Goal: Transaction & Acquisition: Purchase product/service

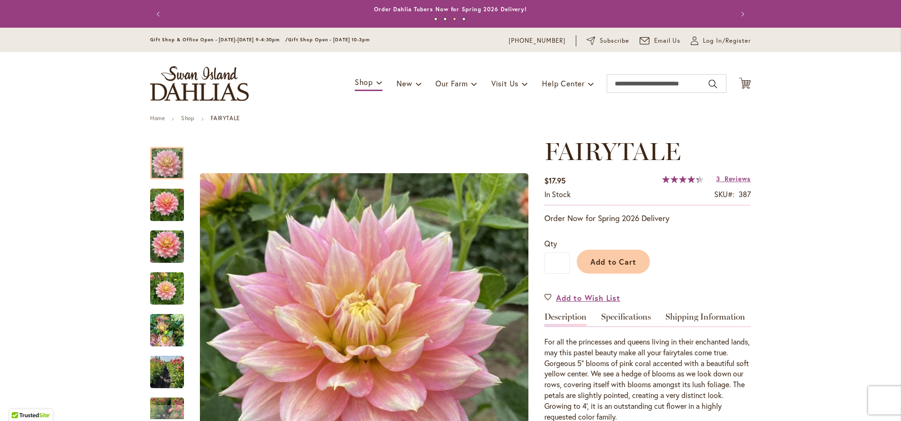
click at [734, 81] on div "Toggle Nav Shop Dahlia Tubers Collections Fresh Cut Dahlias Gardening Supplies …" at bounding box center [450, 83] width 619 height 63
click at [744, 81] on icon "Cart .cls-1 { fill: #231f20; }" at bounding box center [745, 83] width 12 height 12
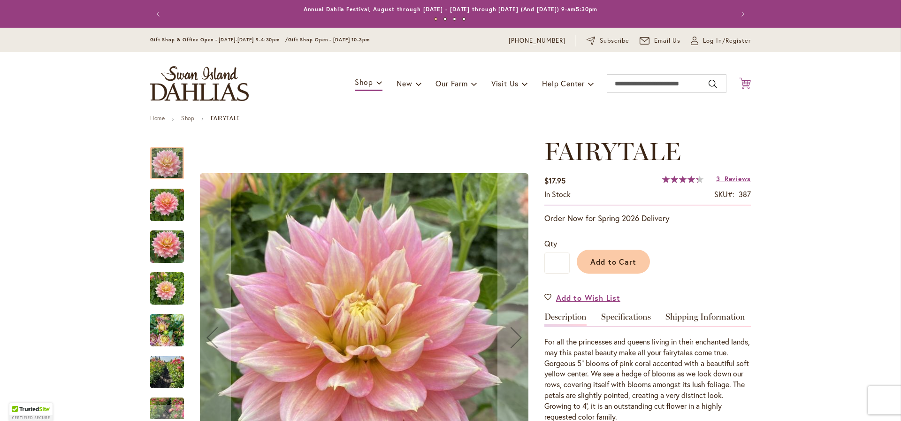
click at [740, 81] on icon "Cart .cls-1 { fill: #231f20; }" at bounding box center [745, 83] width 12 height 12
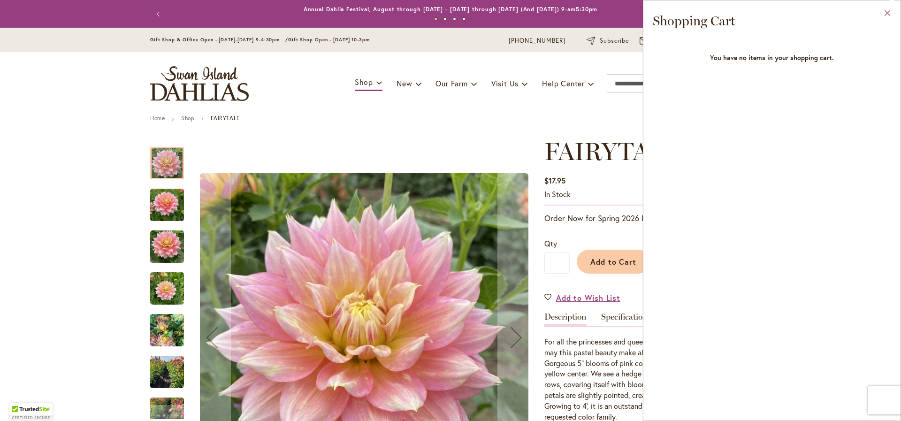
click at [886, 14] on button "Close" at bounding box center [888, 15] width 26 height 30
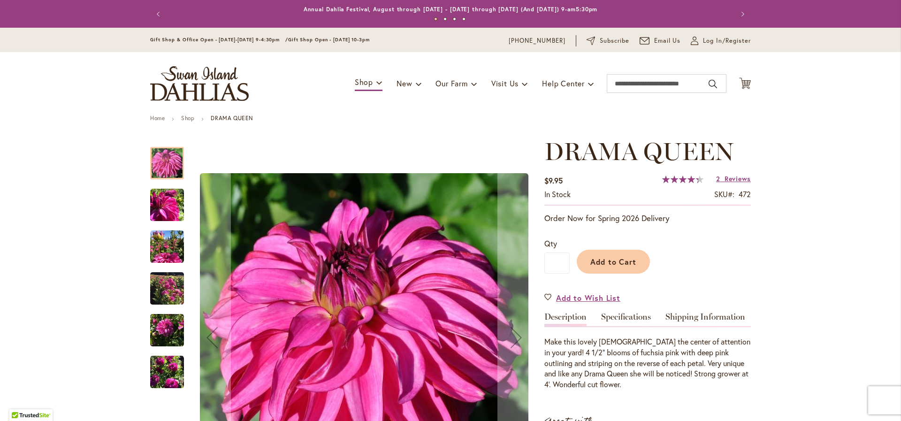
scroll to position [103, 0]
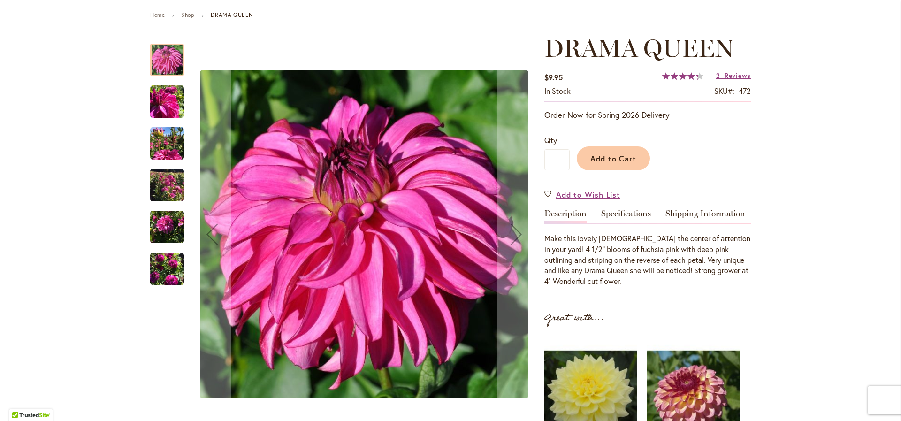
click at [164, 179] on img "DRAMA QUEEN" at bounding box center [167, 185] width 34 height 45
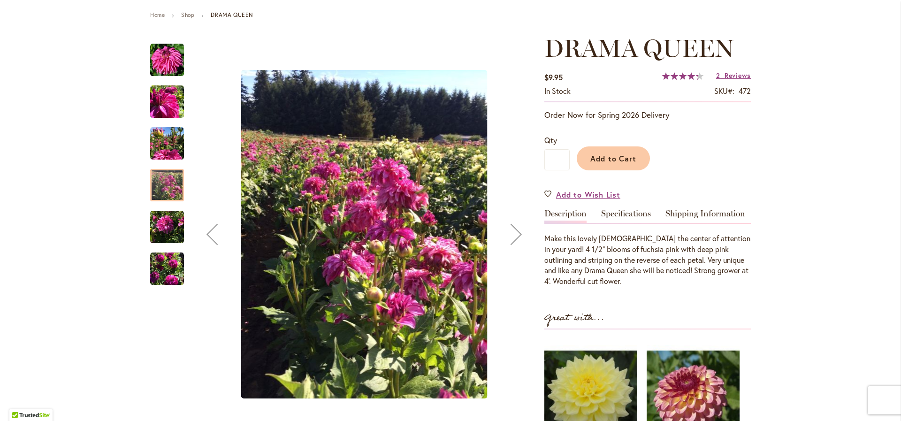
click at [166, 147] on img "DRAMA QUEEN" at bounding box center [167, 144] width 34 height 34
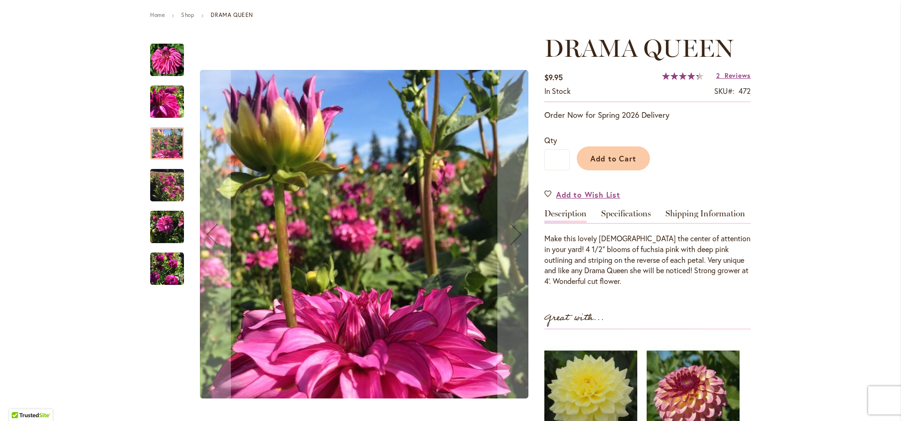
click at [167, 224] on img "DRAMA QUEEN" at bounding box center [167, 227] width 34 height 34
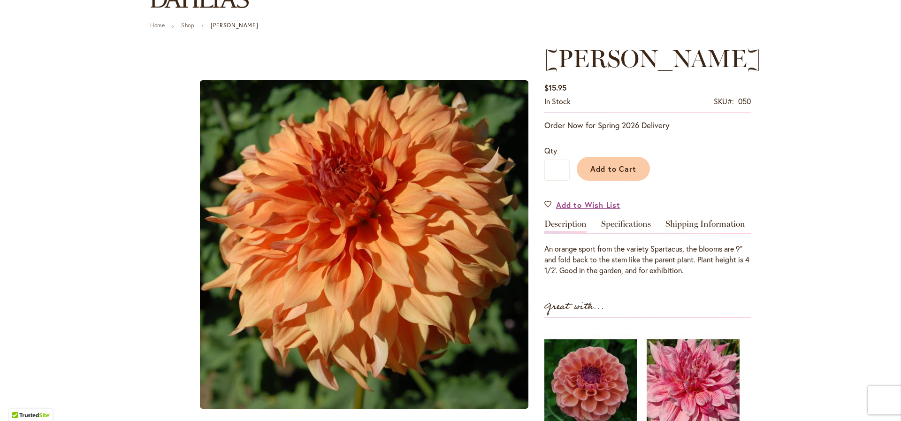
scroll to position [113, 0]
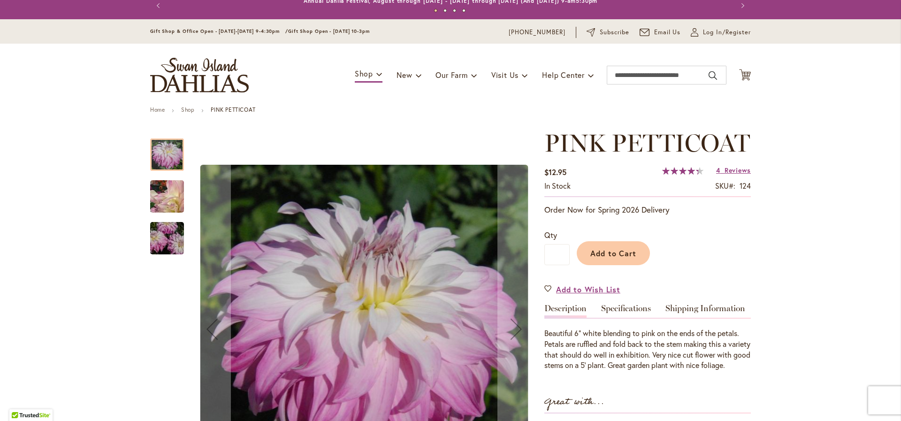
scroll to position [74, 0]
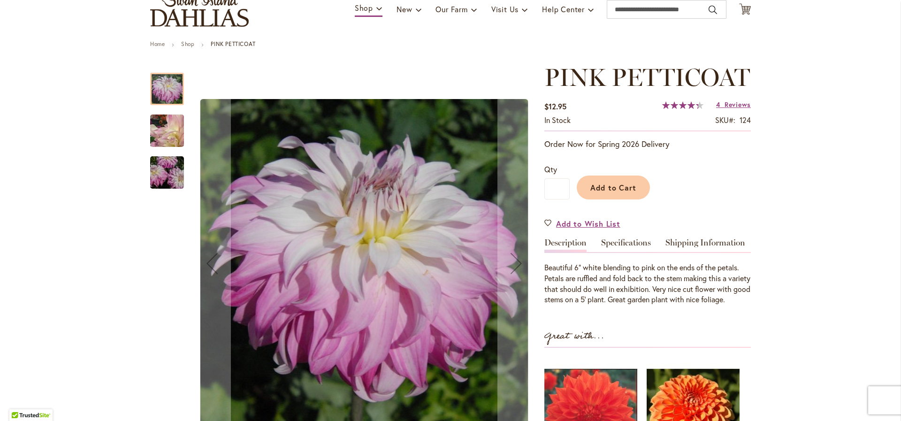
click at [177, 172] on img "Pink Petticoat" at bounding box center [167, 172] width 68 height 45
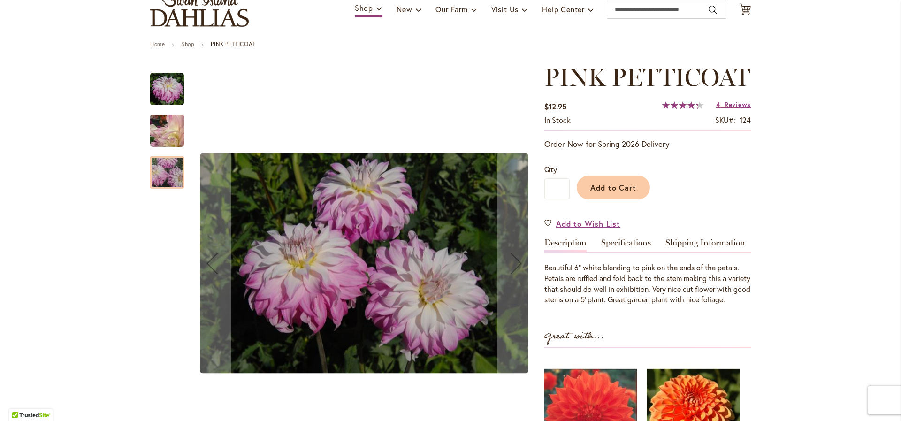
click at [166, 136] on img "Pink Petticoat" at bounding box center [167, 130] width 68 height 55
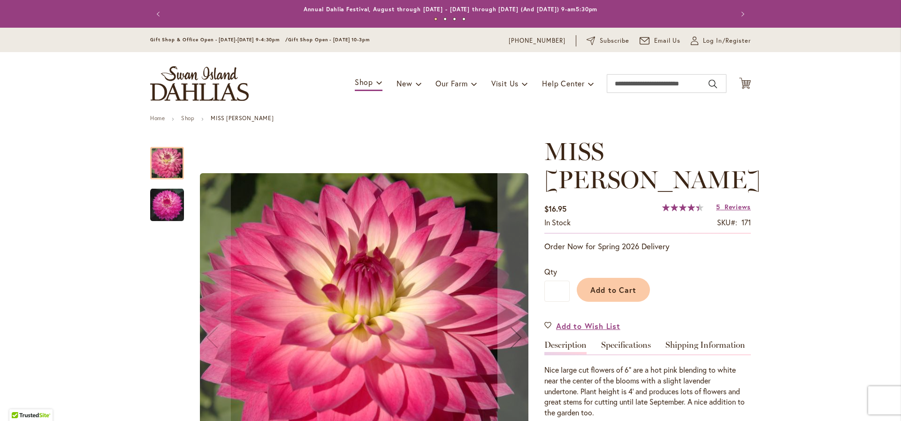
click at [162, 202] on img "MISS DELILAH" at bounding box center [167, 205] width 34 height 34
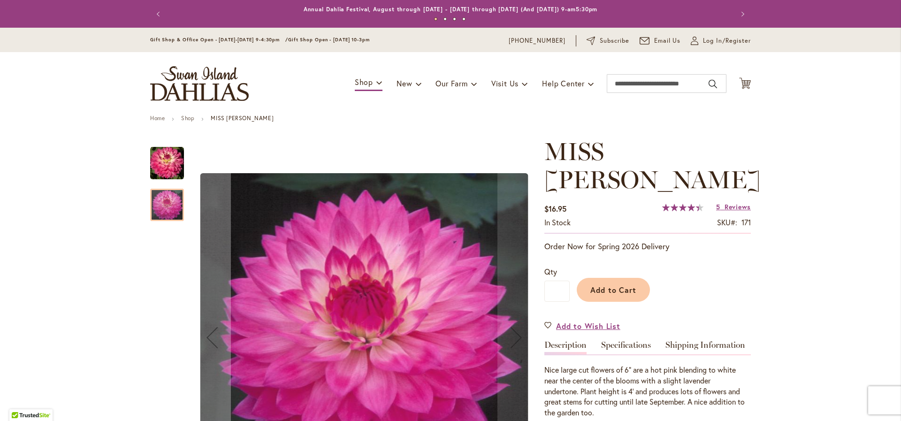
click at [163, 165] on img "MISS DELILAH" at bounding box center [167, 163] width 34 height 34
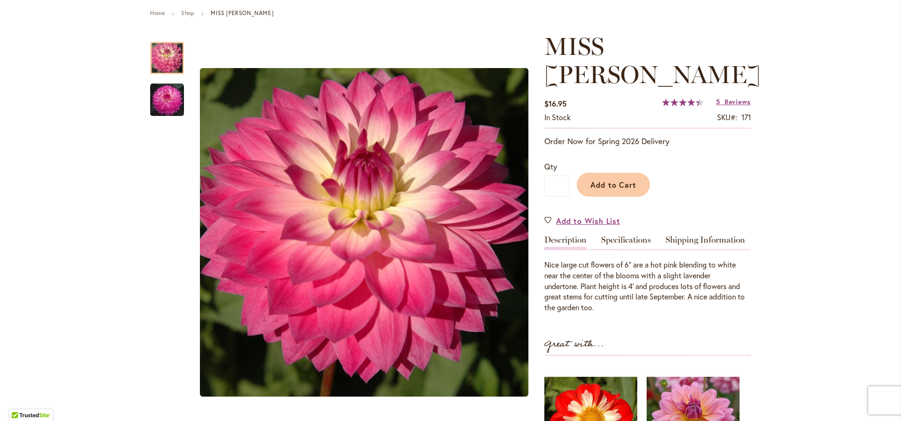
scroll to position [110, 0]
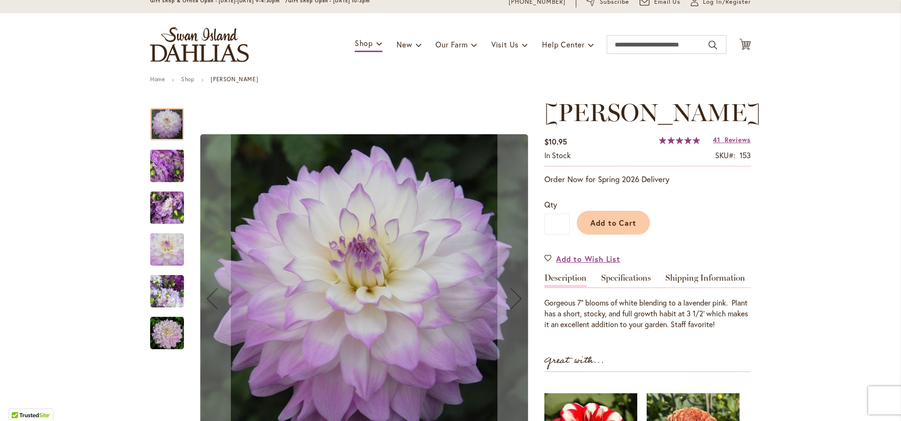
scroll to position [51, 0]
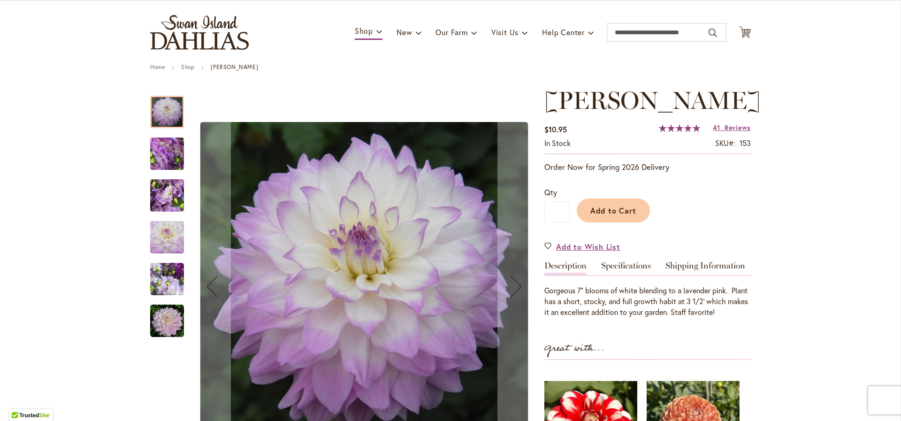
click at [157, 234] on img "MIKAYLA MIRANDA" at bounding box center [167, 238] width 34 height 34
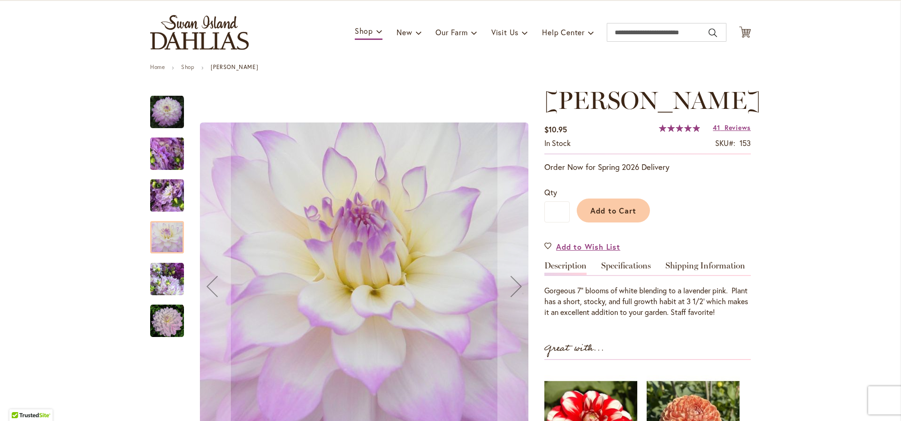
click at [170, 195] on img "MIKAYLA MIRANDA" at bounding box center [167, 195] width 68 height 51
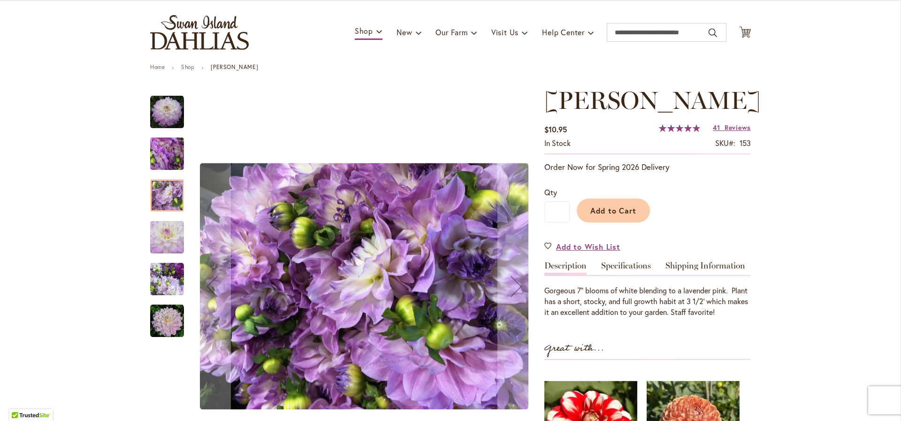
click at [171, 151] on img "MIKAYLA MIRANDA" at bounding box center [167, 154] width 68 height 51
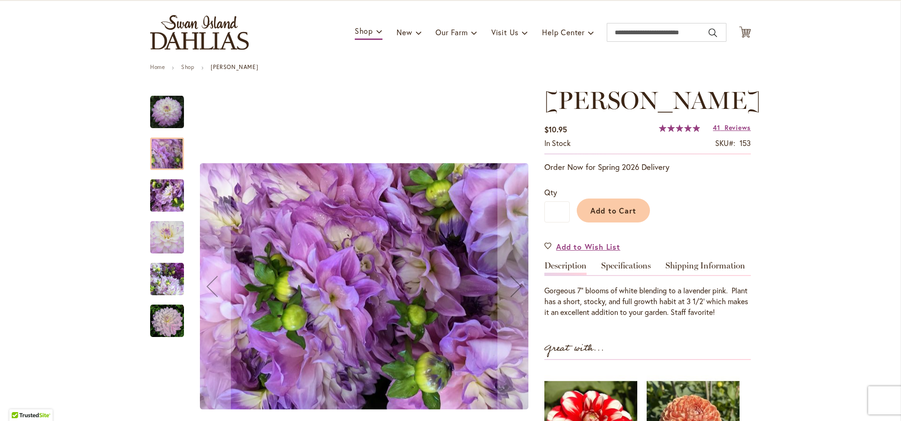
click at [170, 241] on img "MIKAYLA MIRANDA" at bounding box center [167, 238] width 34 height 34
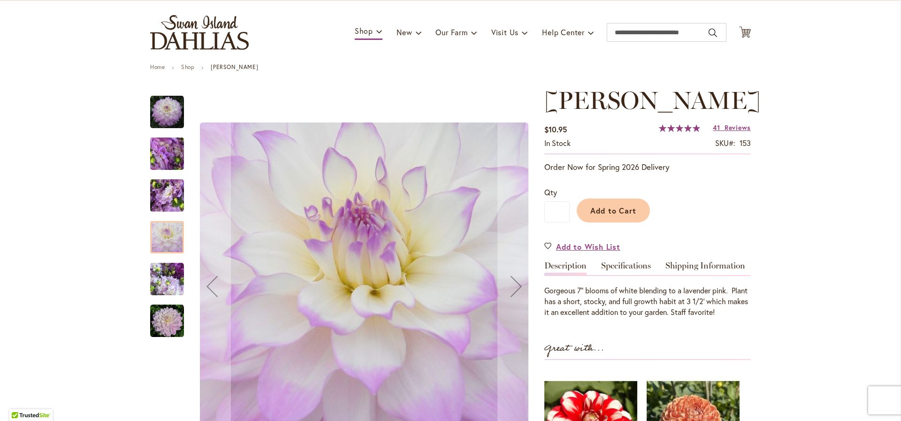
click at [164, 281] on img "MIKAYLA MIRANDA" at bounding box center [167, 279] width 34 height 34
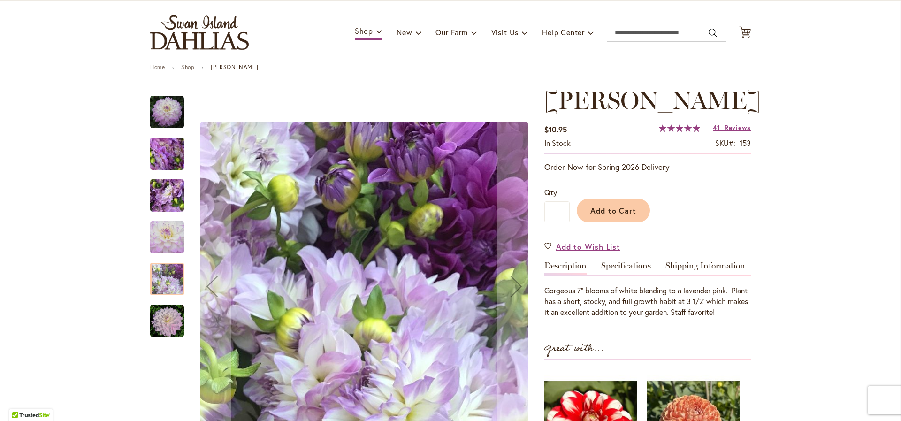
click at [163, 336] on img "MIKAYLA MIRANDA" at bounding box center [167, 321] width 34 height 34
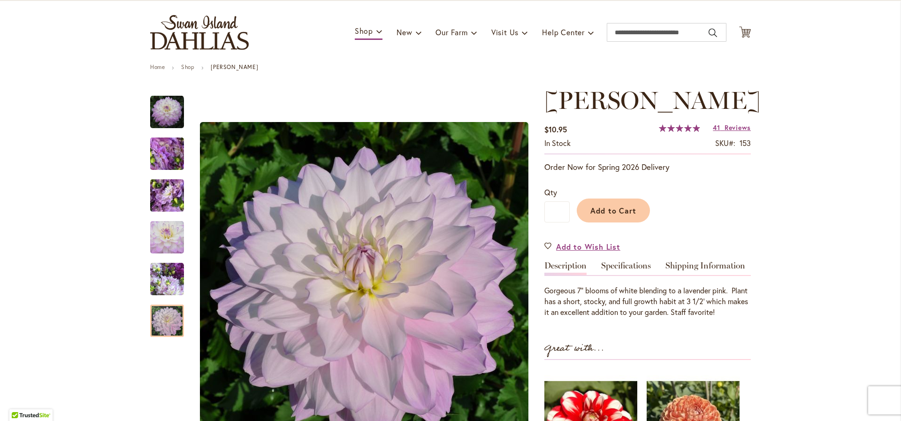
click at [647, 229] on div "Add to Cart" at bounding box center [660, 208] width 181 height 43
click at [629, 215] on span "Add to Cart" at bounding box center [613, 211] width 46 height 10
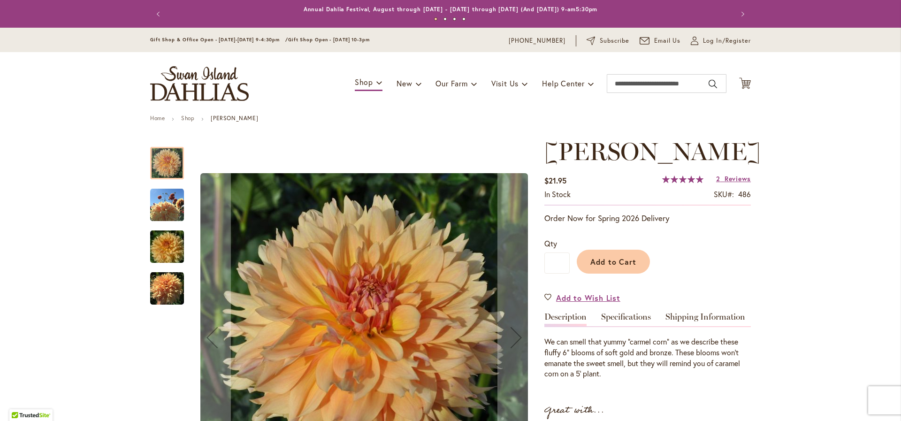
click at [161, 252] on img "KARMEL KORN" at bounding box center [167, 246] width 68 height 45
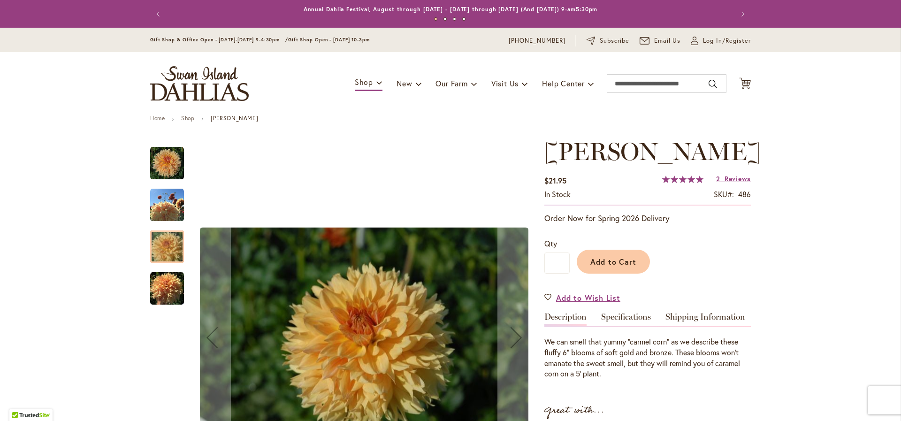
click at [168, 285] on img "KARMEL KORN" at bounding box center [167, 289] width 34 height 34
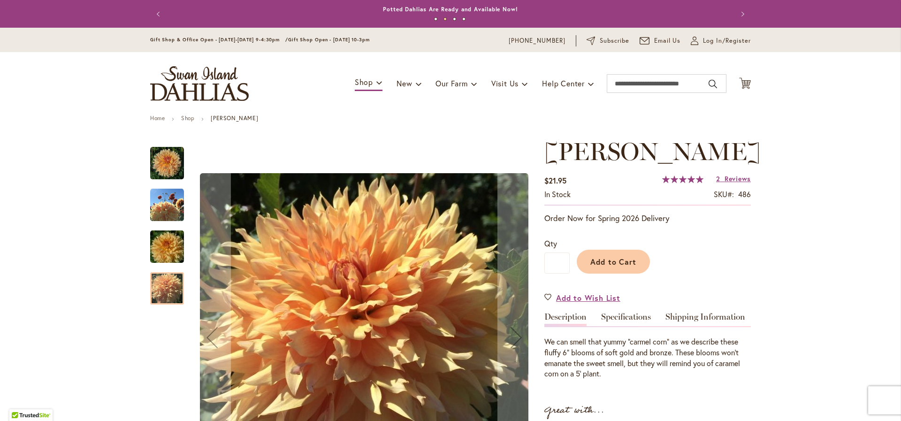
click at [163, 205] on img "KARMEL KORN" at bounding box center [167, 205] width 34 height 34
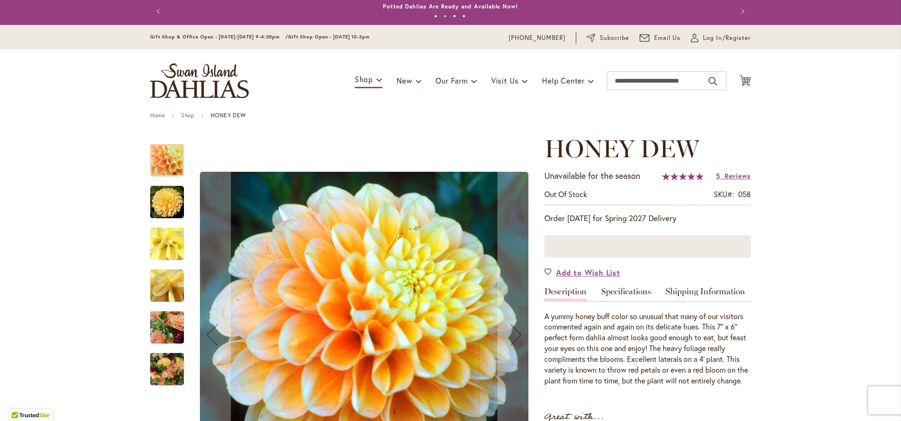
scroll to position [36, 0]
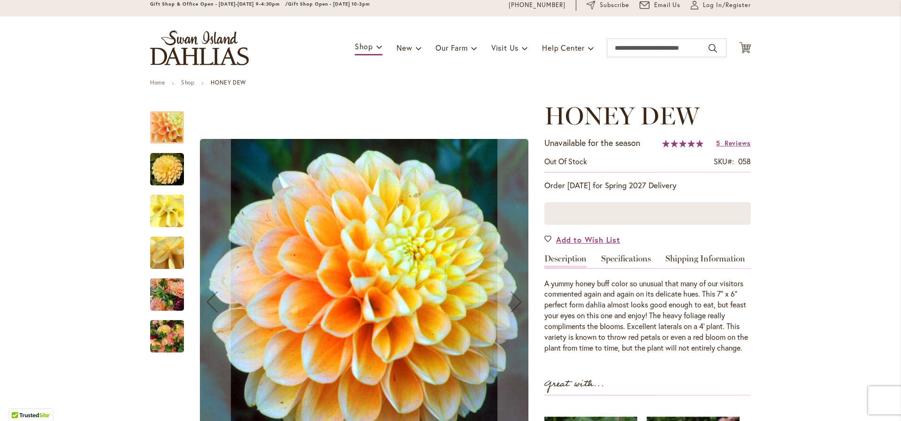
click at [173, 168] on img "Honey Dew" at bounding box center [167, 170] width 34 height 34
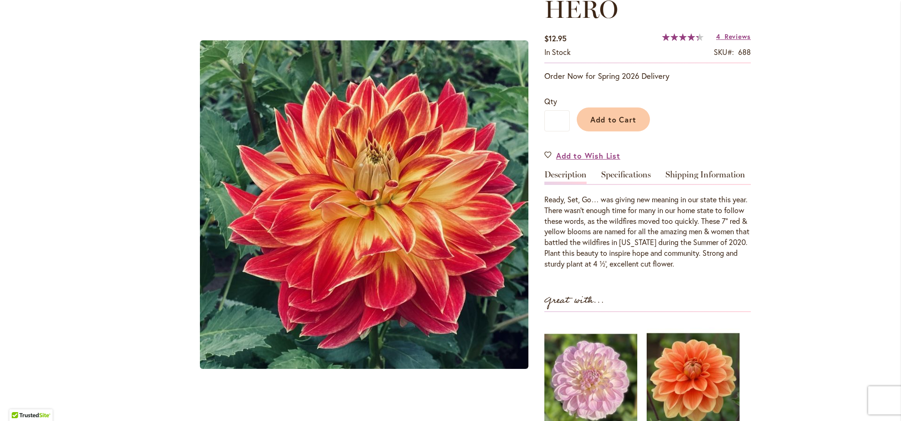
scroll to position [269, 0]
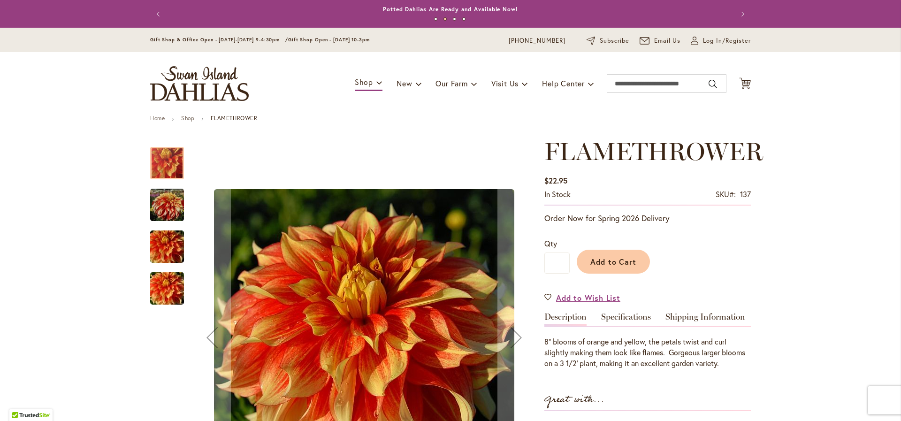
click at [159, 197] on img "FLAMETHROWER" at bounding box center [167, 204] width 34 height 35
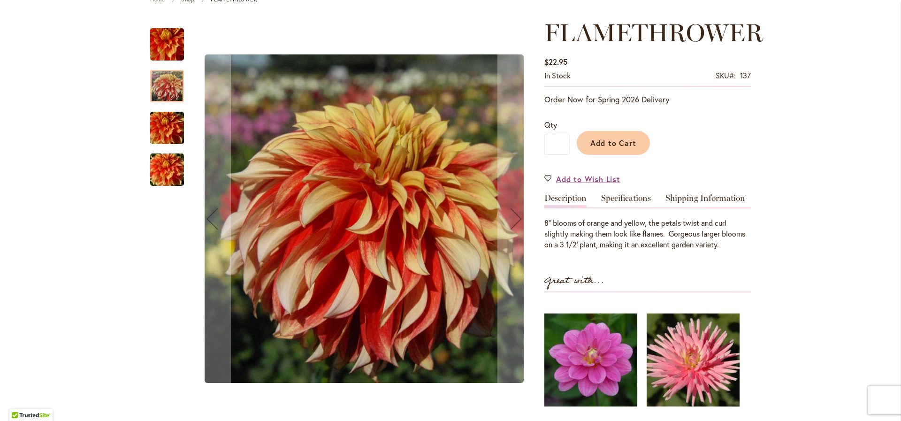
scroll to position [119, 0]
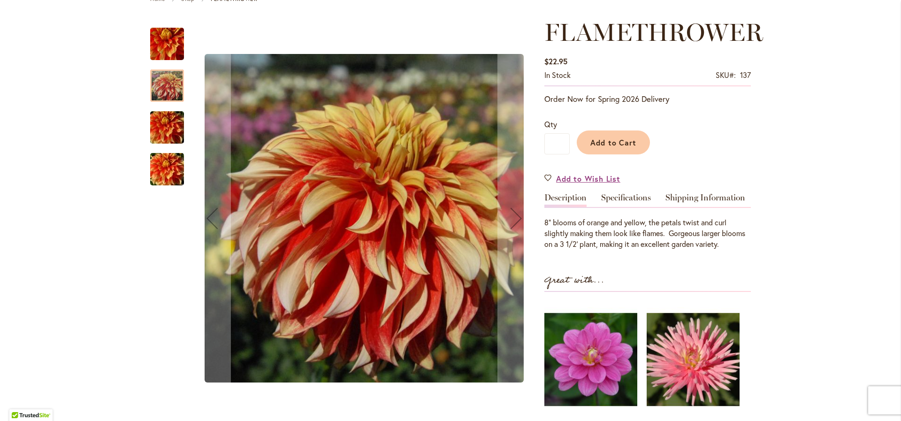
click at [166, 125] on img "FLAMETHROWER" at bounding box center [167, 127] width 68 height 45
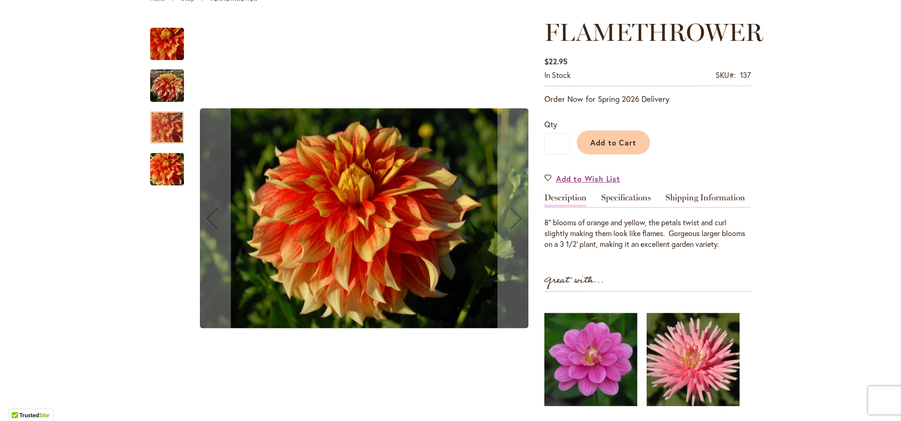
click at [160, 165] on img "FLAMETHROWER" at bounding box center [167, 169] width 68 height 45
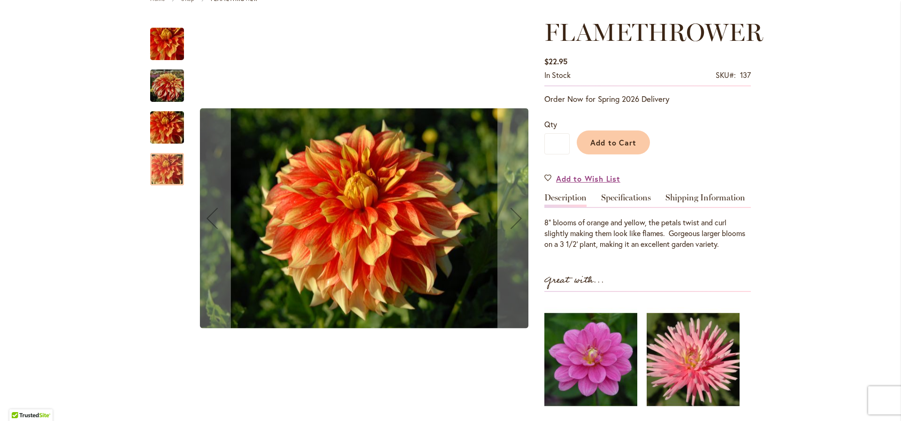
click at [171, 43] on img "FLAMETHROWER" at bounding box center [167, 44] width 66 height 65
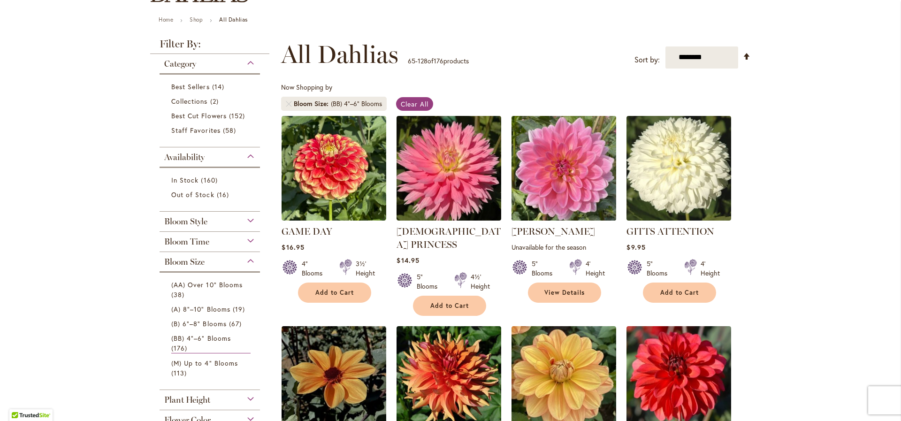
scroll to position [229, 0]
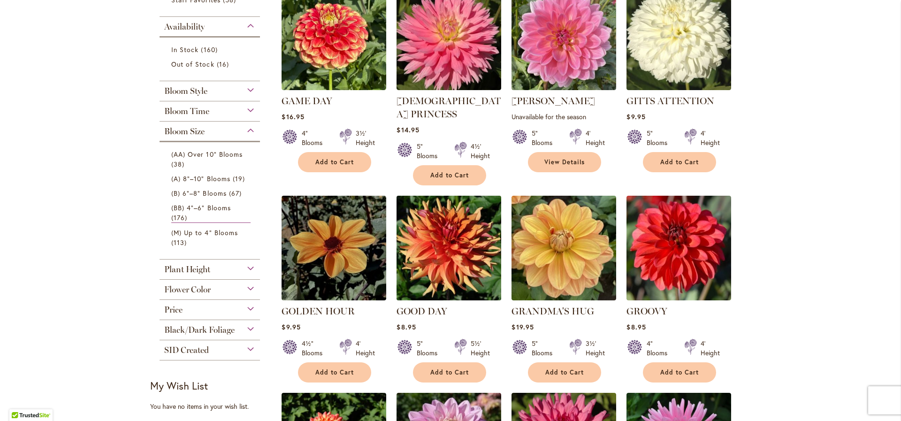
click at [445, 255] on img at bounding box center [449, 248] width 110 height 110
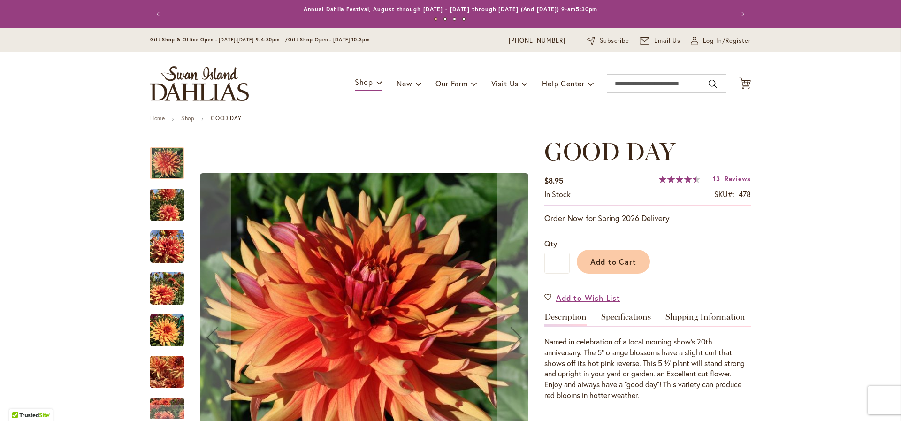
click at [179, 206] on img "GOOD DAY" at bounding box center [167, 205] width 34 height 45
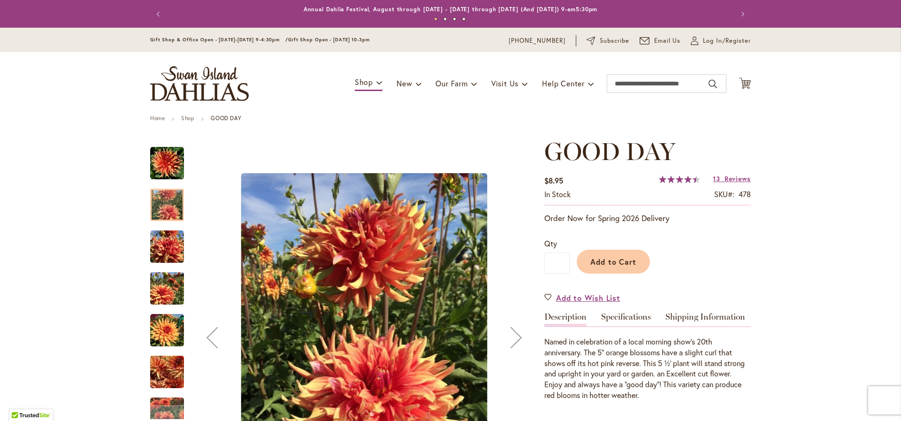
click at [170, 245] on img "GOOD DAY" at bounding box center [167, 247] width 34 height 34
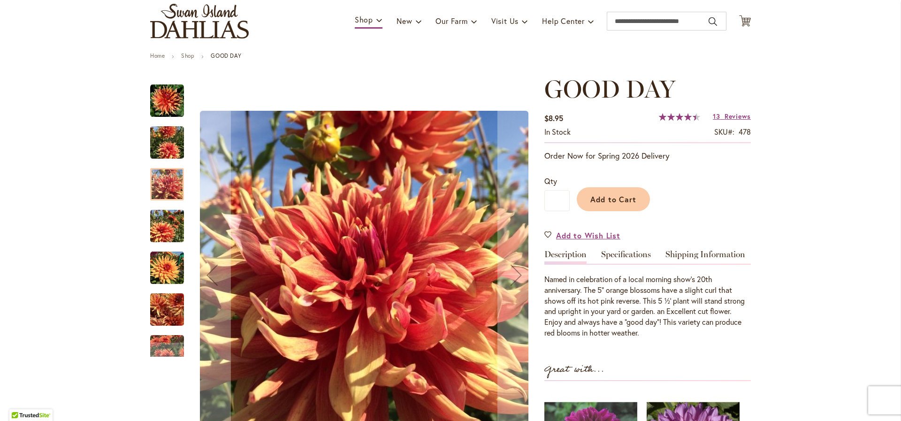
scroll to position [72, 0]
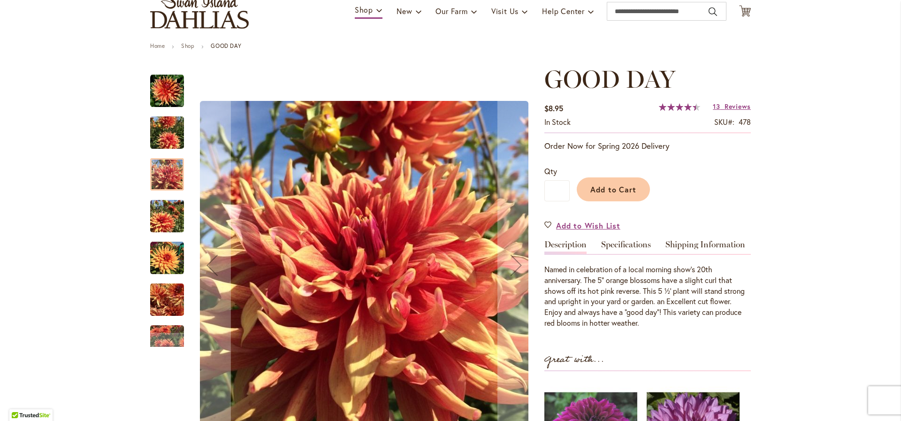
click at [157, 223] on img "GOOD DAY" at bounding box center [167, 216] width 34 height 45
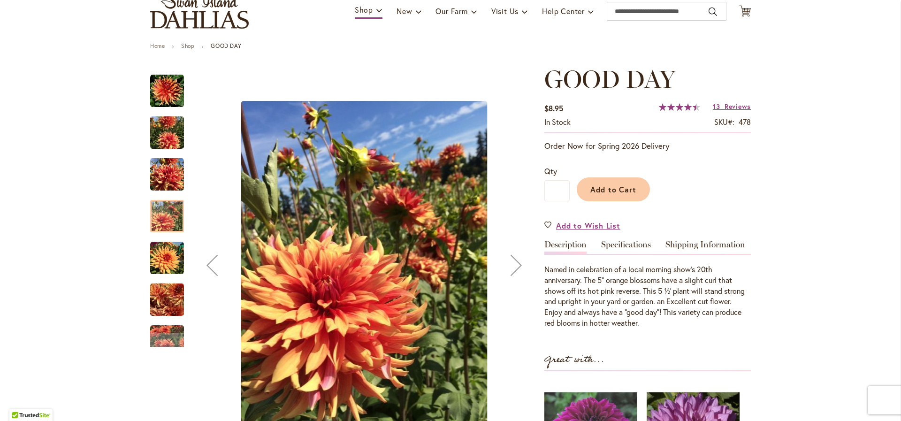
click at [159, 256] on img "GOOD DAY" at bounding box center [167, 258] width 34 height 34
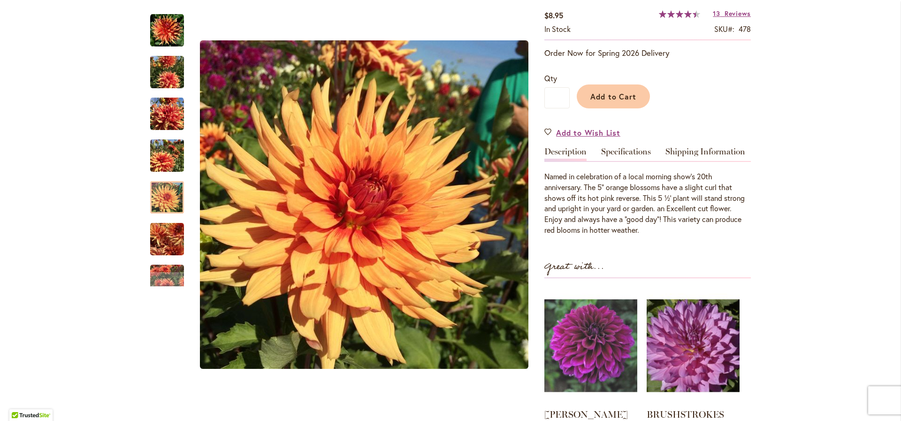
scroll to position [228, 0]
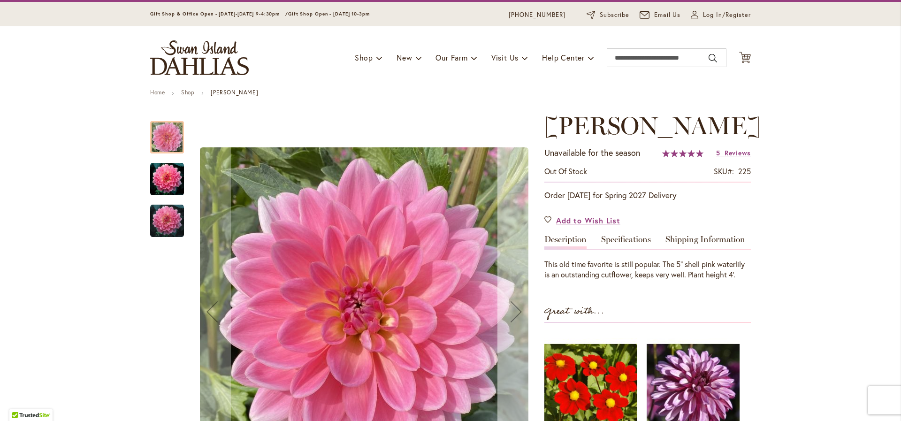
scroll to position [93, 0]
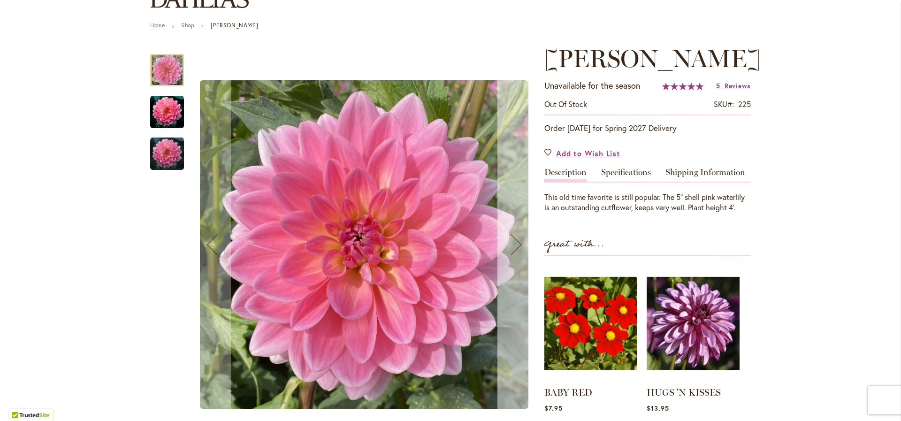
click at [510, 249] on div "Next" at bounding box center [516, 245] width 38 height 38
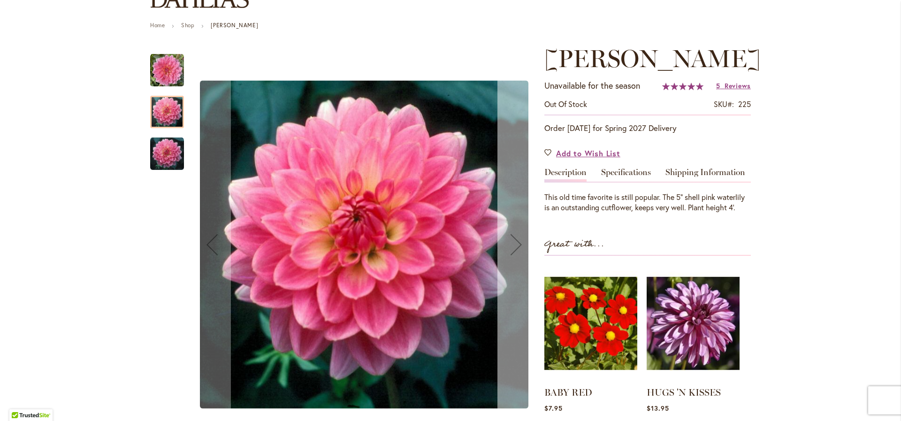
click at [510, 249] on div "Next" at bounding box center [516, 245] width 38 height 38
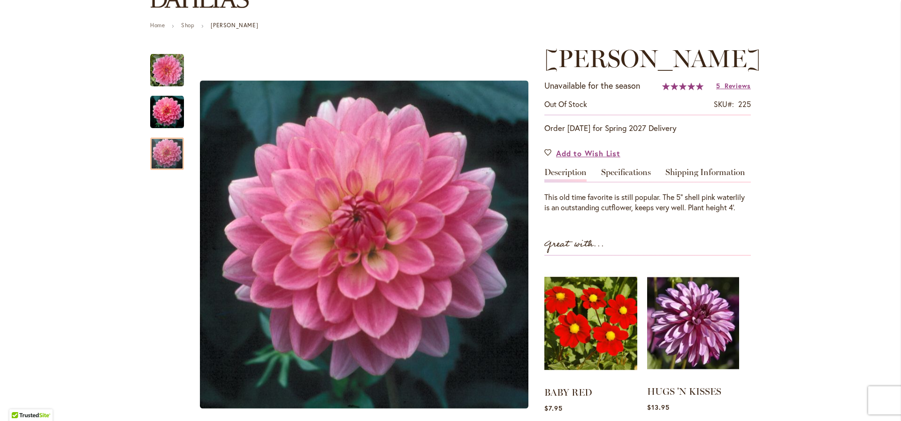
click at [702, 310] on img at bounding box center [693, 323] width 92 height 115
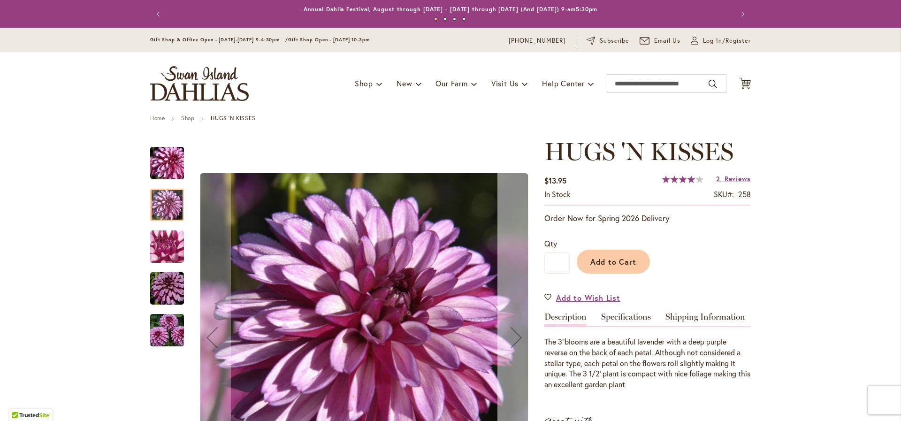
click at [520, 260] on button "Next" at bounding box center [516, 337] width 38 height 400
